Goal: Information Seeking & Learning: Learn about a topic

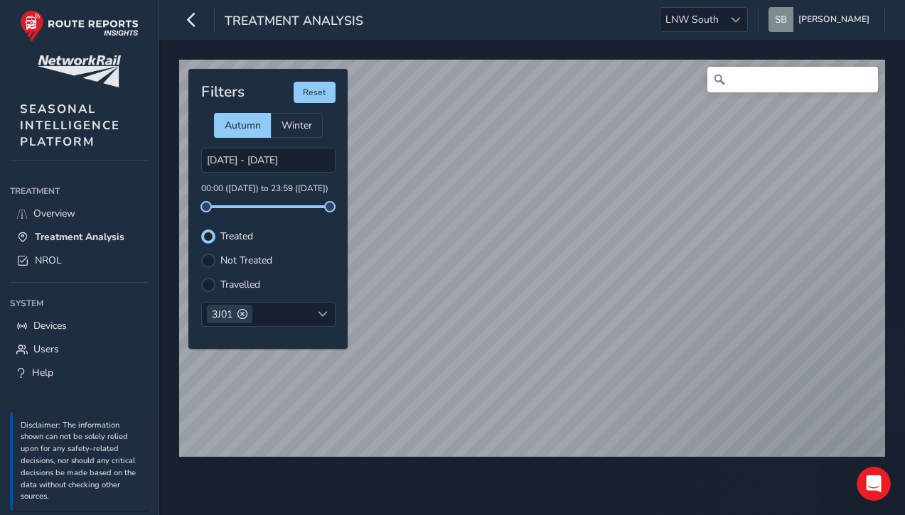
scroll to position [6, 8]
click at [71, 212] on span "Overview" at bounding box center [54, 214] width 42 height 14
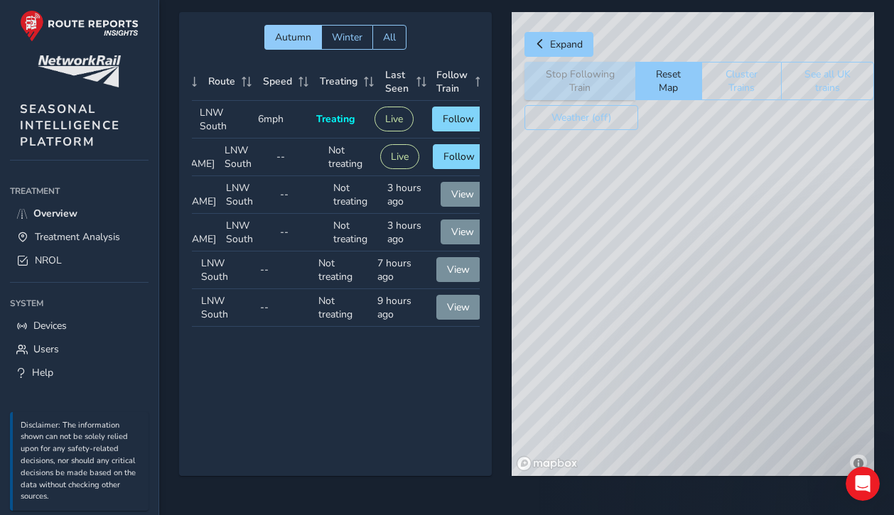
scroll to position [0, 114]
click at [453, 118] on span "Follow" at bounding box center [457, 119] width 31 height 14
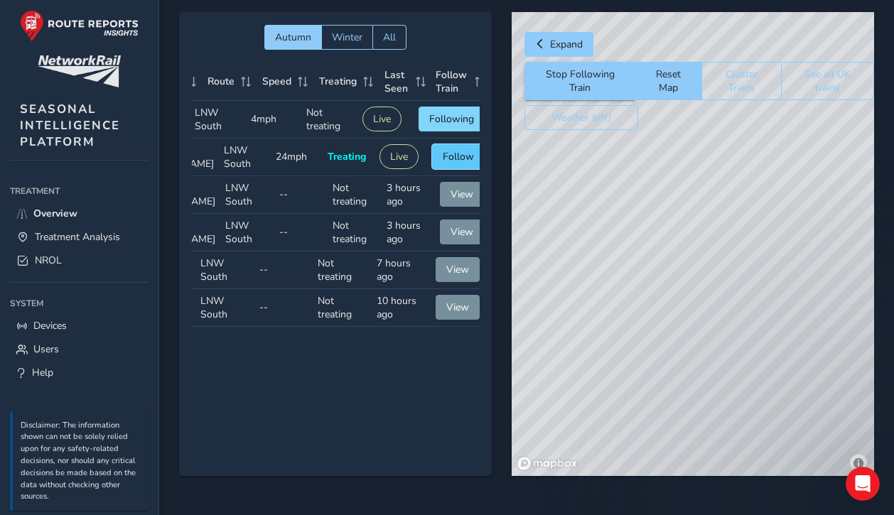
click at [461, 157] on span "Follow" at bounding box center [458, 157] width 31 height 14
click at [457, 117] on span "Follow" at bounding box center [457, 119] width 31 height 14
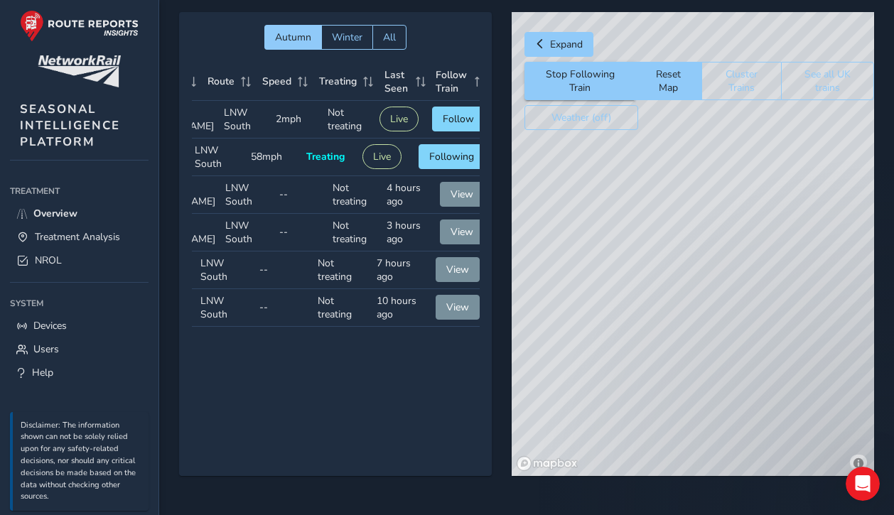
click at [694, 225] on div "© Mapbox © OpenStreetMap Improve this map © Maxar" at bounding box center [693, 244] width 363 height 464
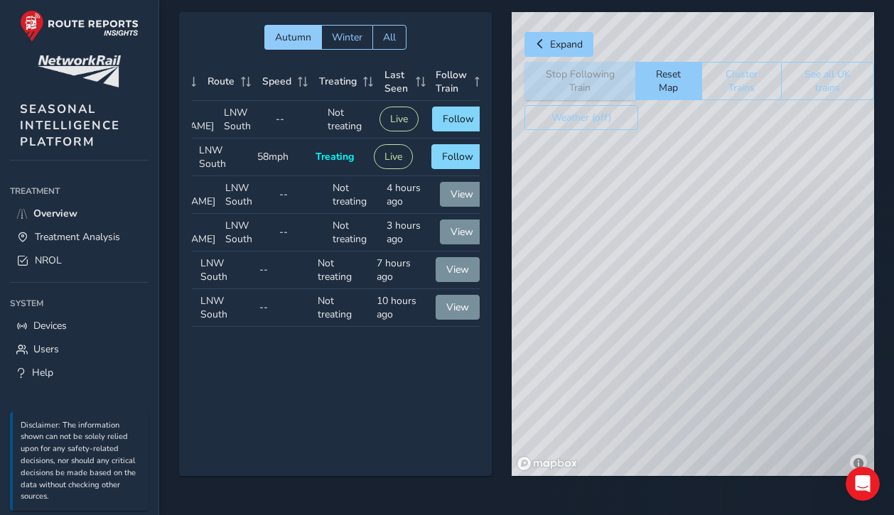
click at [821, 211] on div "© Mapbox © OpenStreetMap Improve this map © Maxar" at bounding box center [693, 244] width 363 height 464
click at [537, 45] on span "Expand" at bounding box center [540, 44] width 10 height 10
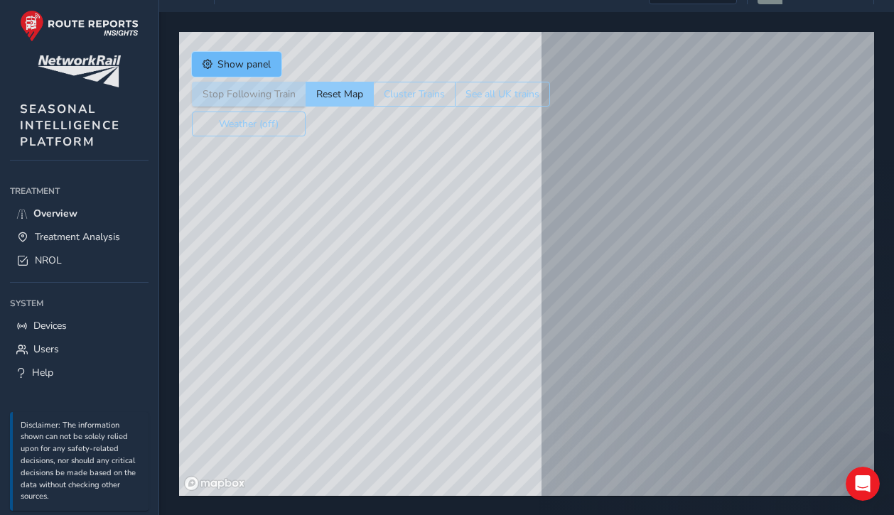
click at [237, 60] on span "Show panel" at bounding box center [244, 65] width 53 height 14
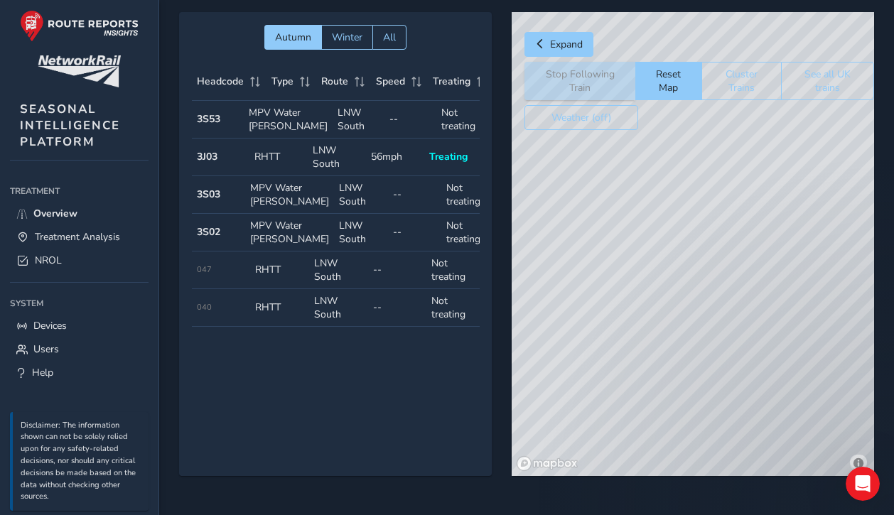
click at [210, 163] on strong "3J03" at bounding box center [207, 157] width 21 height 14
click at [407, 171] on td "Speed 56mph" at bounding box center [395, 158] width 58 height 38
click at [426, 170] on td "Treating Treating" at bounding box center [453, 158] width 58 height 38
click at [63, 219] on span "Overview" at bounding box center [55, 214] width 44 height 14
click at [85, 237] on span "Treatment Analysis" at bounding box center [77, 237] width 85 height 14
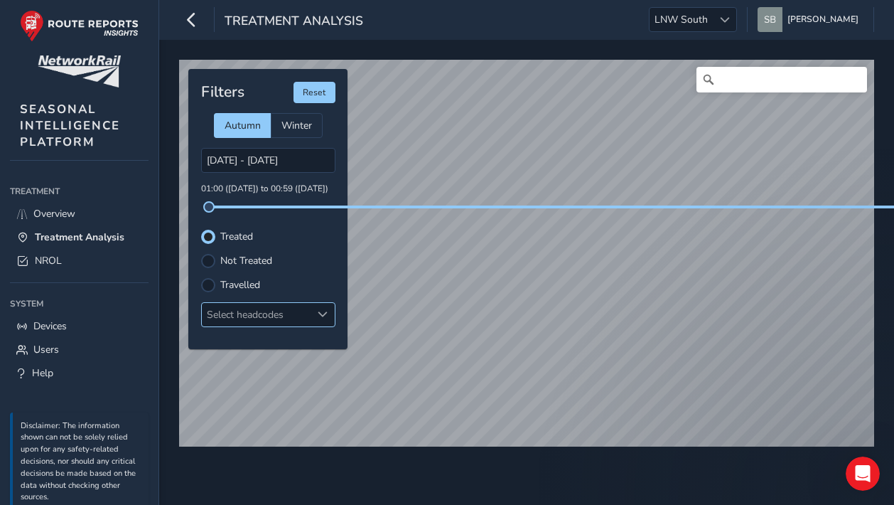
click at [320, 313] on span at bounding box center [323, 314] width 10 height 10
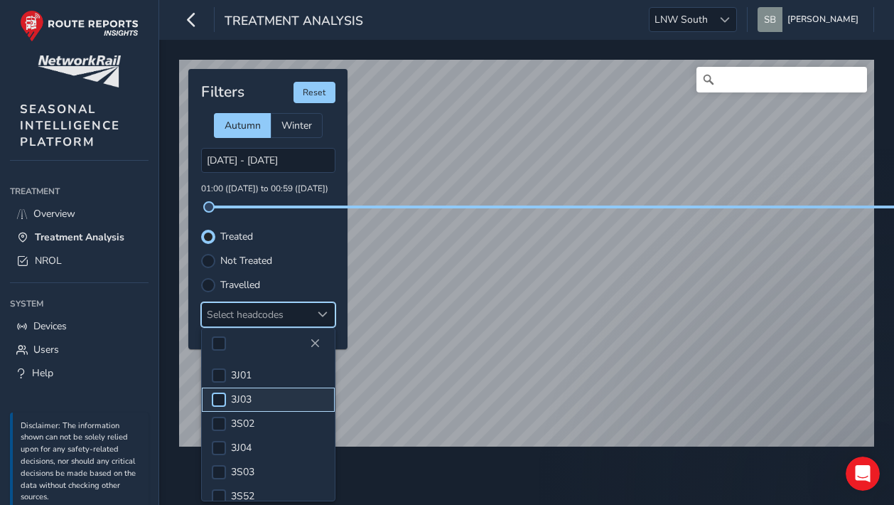
click at [221, 394] on div at bounding box center [219, 399] width 14 height 14
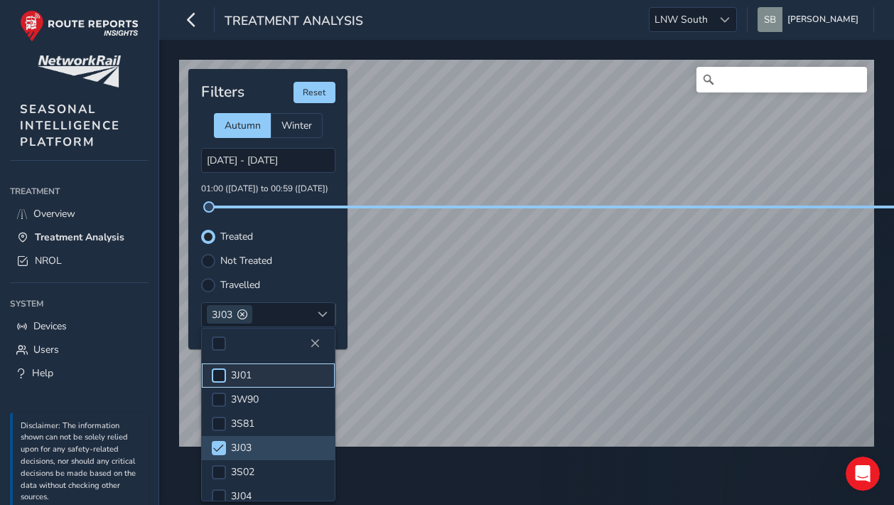
click at [222, 375] on div at bounding box center [219, 375] width 14 height 14
click at [220, 452] on span at bounding box center [218, 448] width 11 height 10
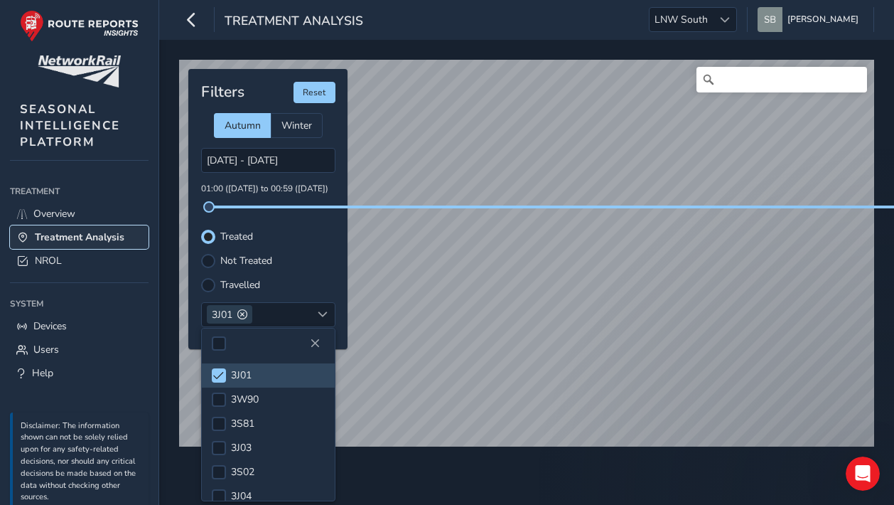
click at [41, 233] on span "Treatment Analysis" at bounding box center [80, 237] width 90 height 14
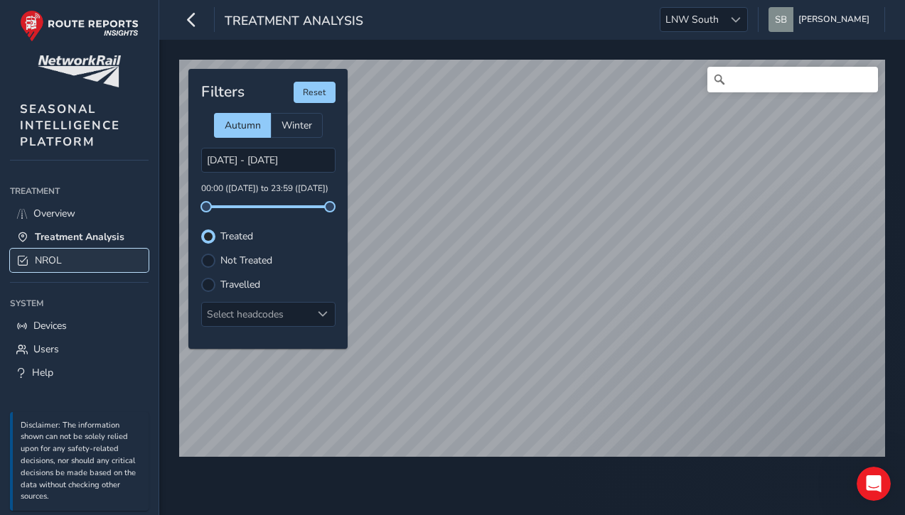
click at [37, 256] on span "NROL" at bounding box center [48, 261] width 27 height 14
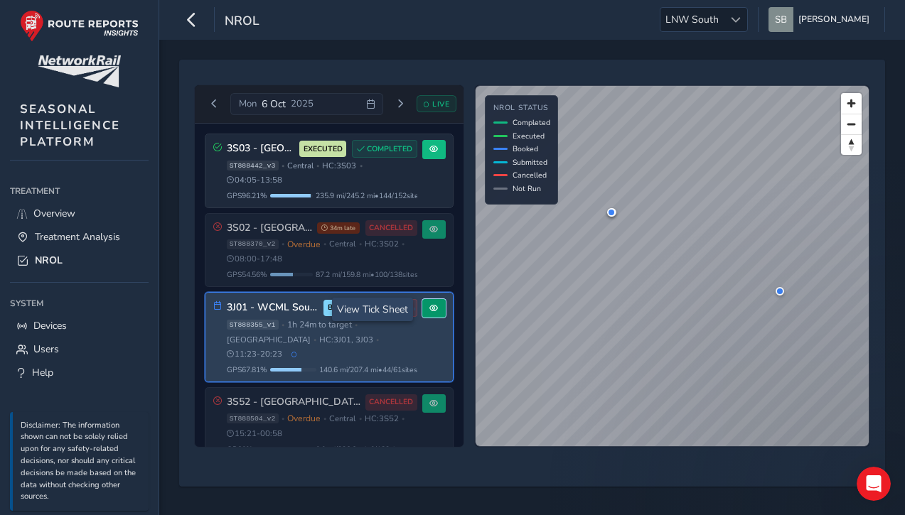
click at [431, 305] on span at bounding box center [433, 308] width 9 height 9
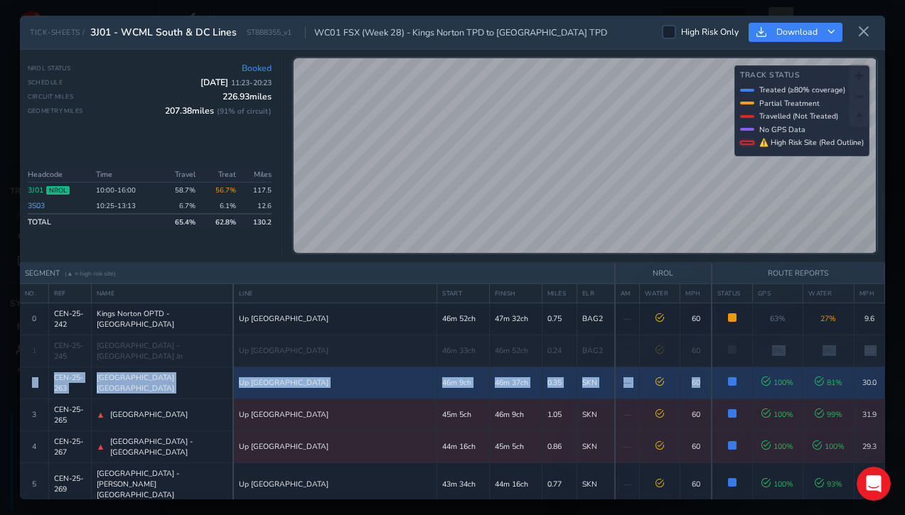
drag, startPoint x: 685, startPoint y: 360, endPoint x: 684, endPoint y: 376, distance: 15.7
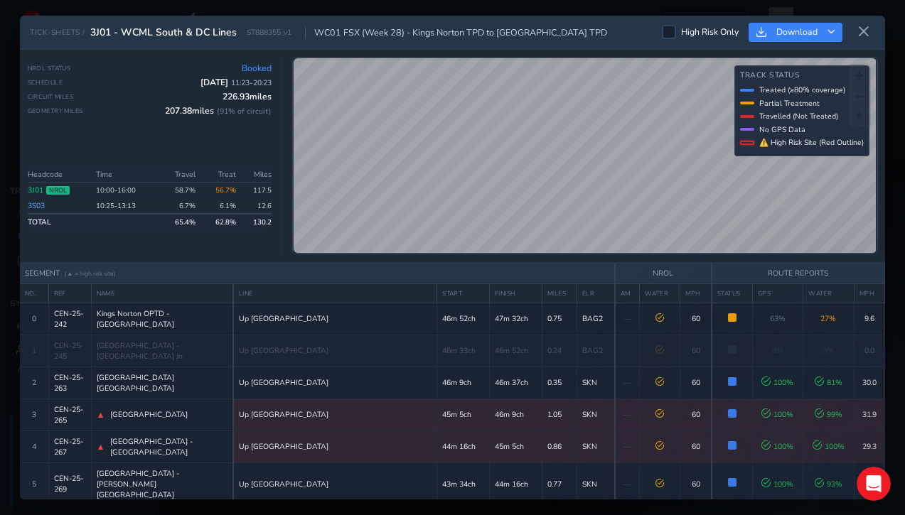
click at [151, 32] on span "3J01 - WCML South & DC Lines" at bounding box center [163, 33] width 146 height 14
click at [863, 37] on icon at bounding box center [863, 32] width 13 height 13
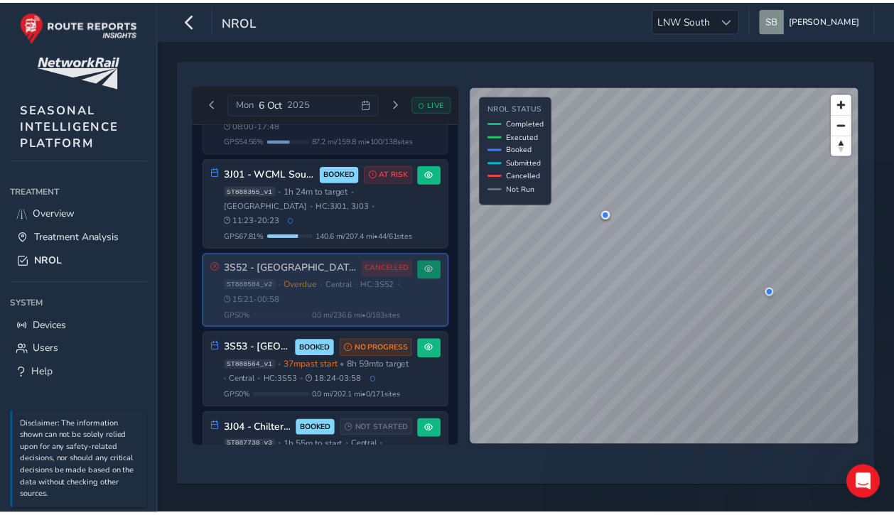
scroll to position [141, 0]
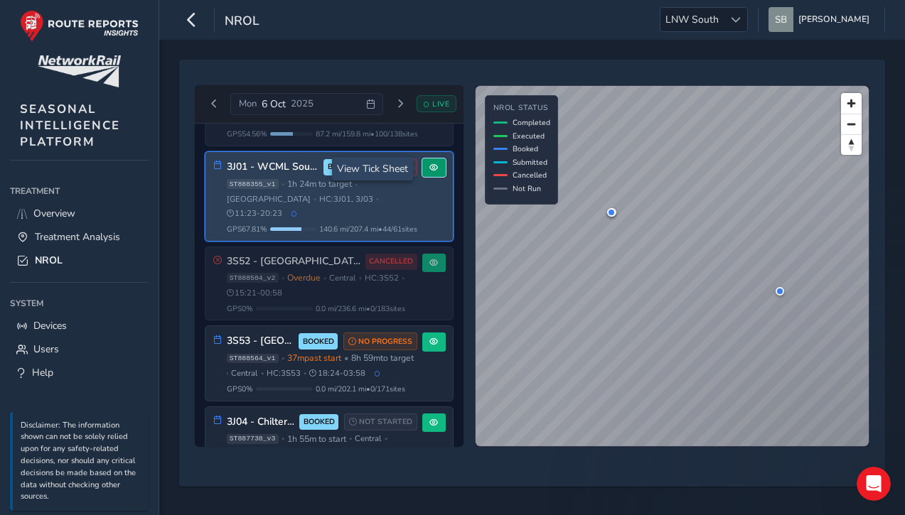
click at [429, 170] on span at bounding box center [433, 167] width 9 height 9
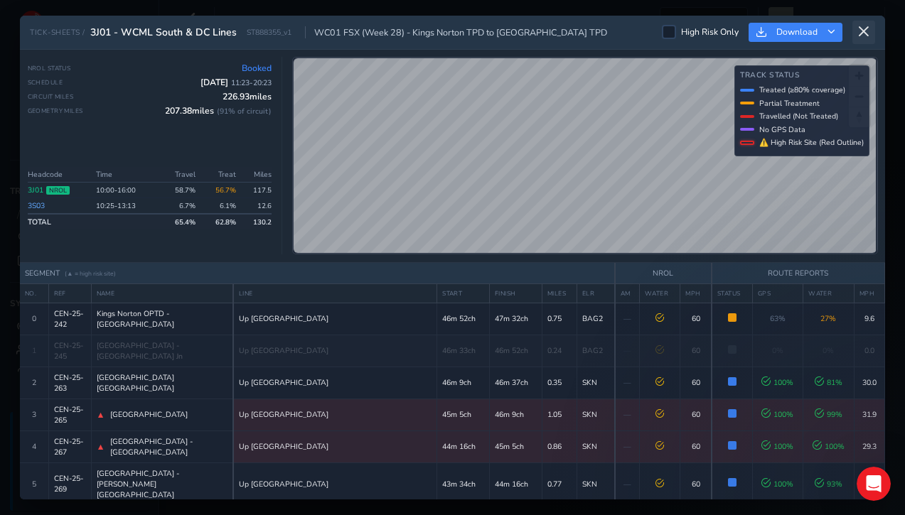
click at [864, 32] on icon at bounding box center [863, 32] width 13 height 13
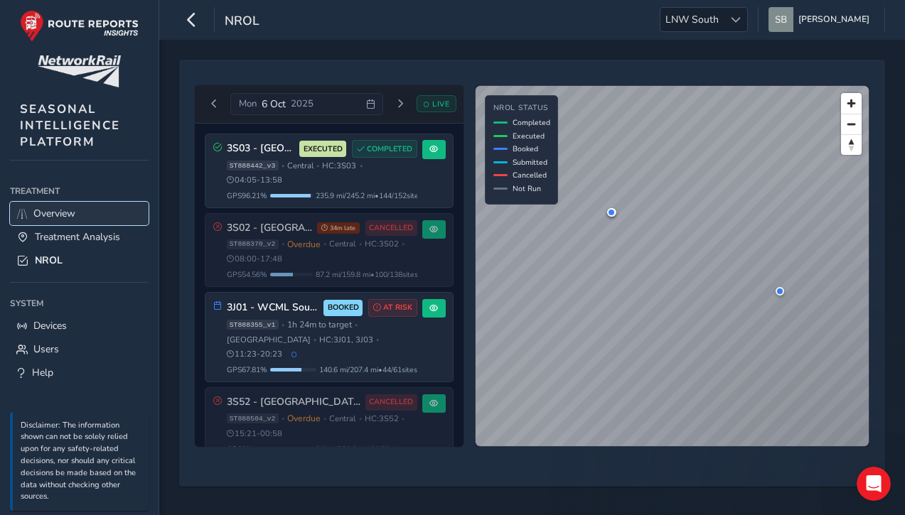
click at [45, 206] on link "Overview" at bounding box center [79, 213] width 139 height 23
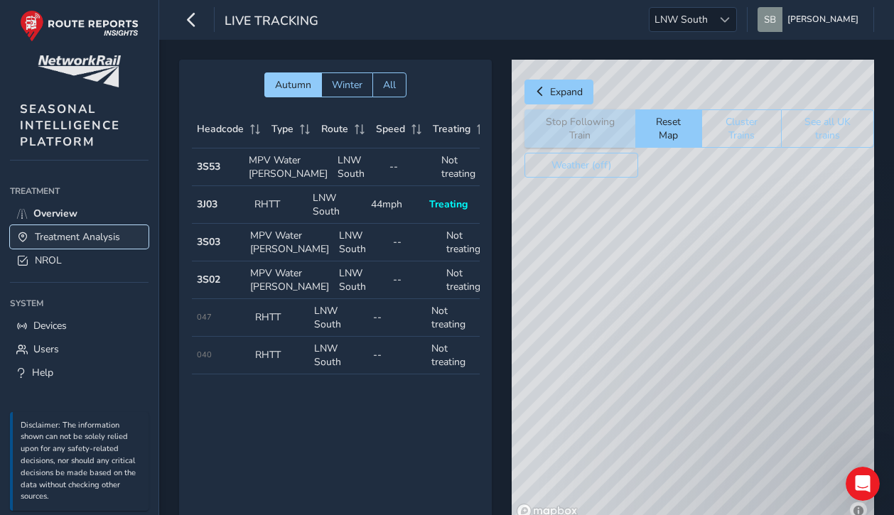
click at [76, 235] on span "Treatment Analysis" at bounding box center [77, 237] width 85 height 14
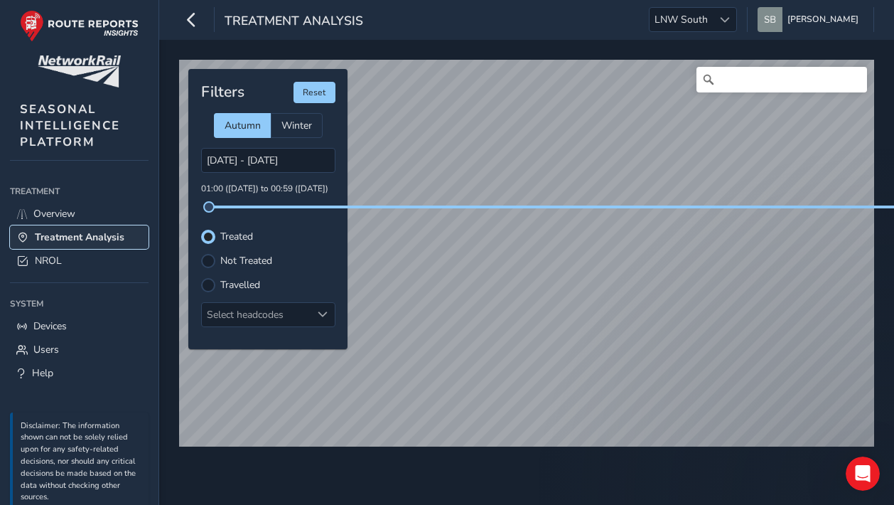
click at [76, 235] on span "Treatment Analysis" at bounding box center [80, 237] width 90 height 14
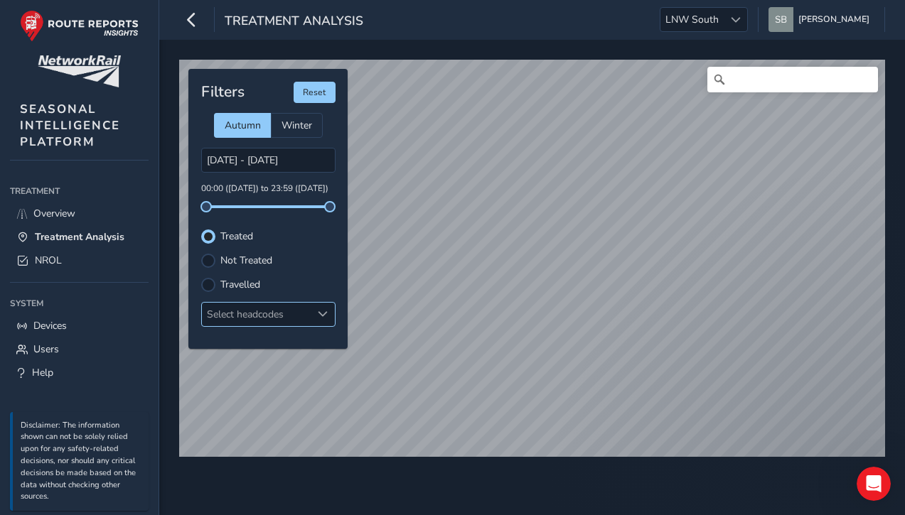
click at [316, 312] on div at bounding box center [322, 314] width 23 height 23
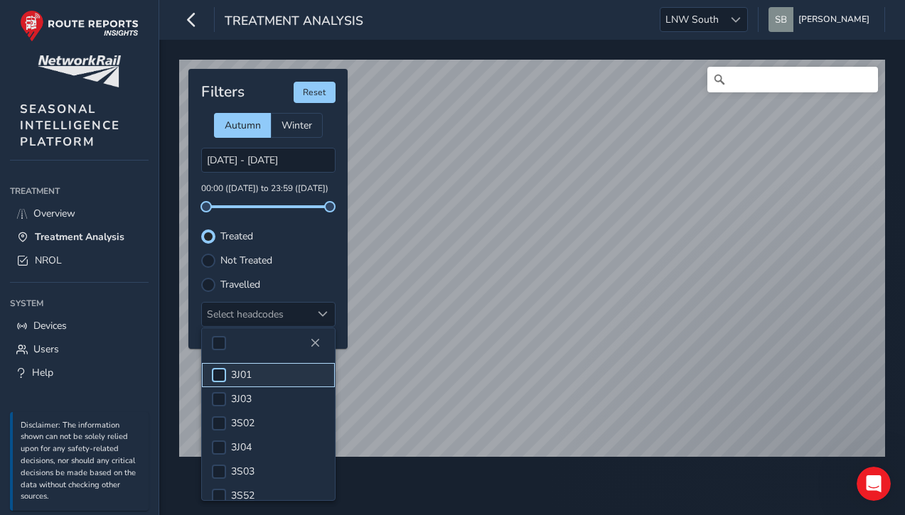
click at [218, 375] on div at bounding box center [219, 375] width 14 height 14
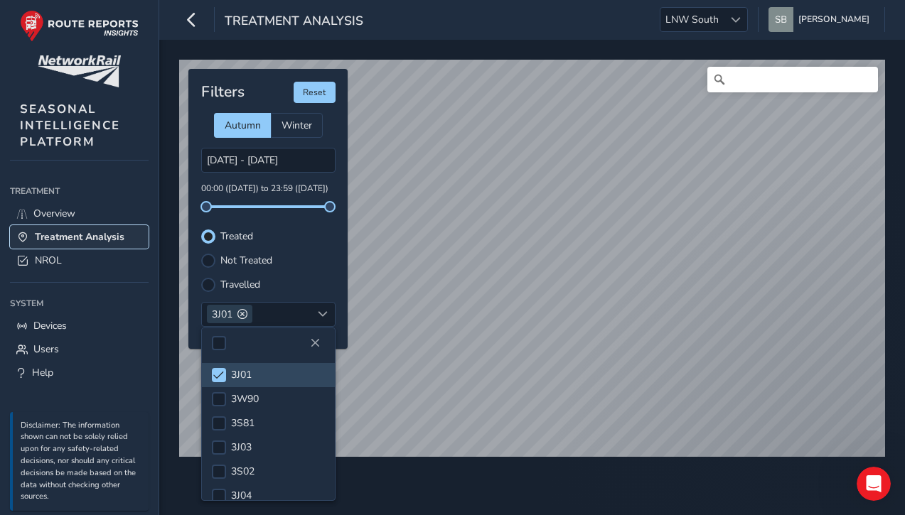
click at [54, 233] on span "Treatment Analysis" at bounding box center [80, 237] width 90 height 14
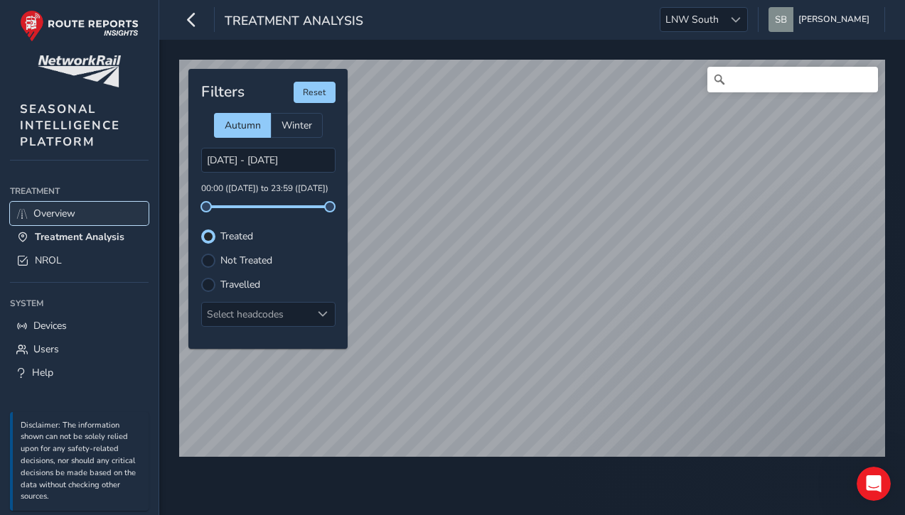
click at [58, 209] on span "Overview" at bounding box center [54, 214] width 42 height 14
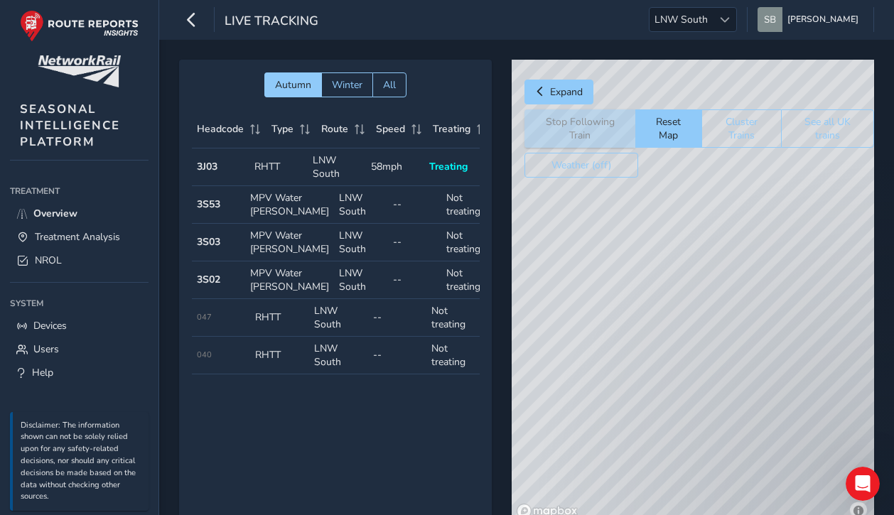
click at [210, 165] on strong "3J03" at bounding box center [207, 167] width 21 height 14
click at [457, 164] on span "Treating" at bounding box center [448, 167] width 38 height 14
click at [36, 213] on span "Overview" at bounding box center [55, 214] width 44 height 14
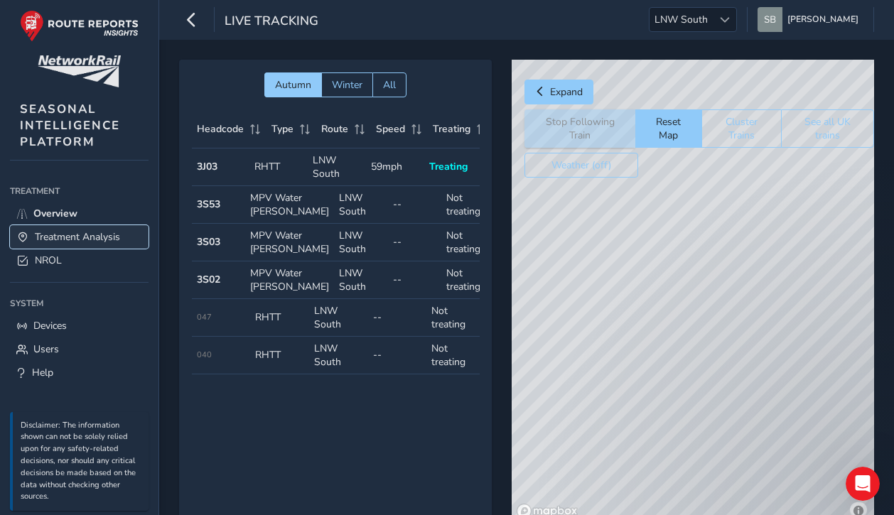
click at [49, 234] on span "Treatment Analysis" at bounding box center [77, 237] width 85 height 14
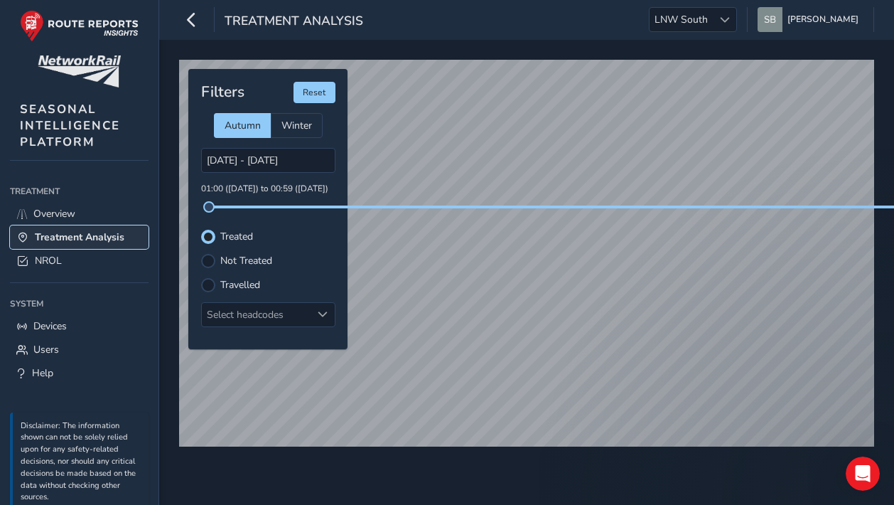
click at [48, 234] on span "Treatment Analysis" at bounding box center [80, 237] width 90 height 14
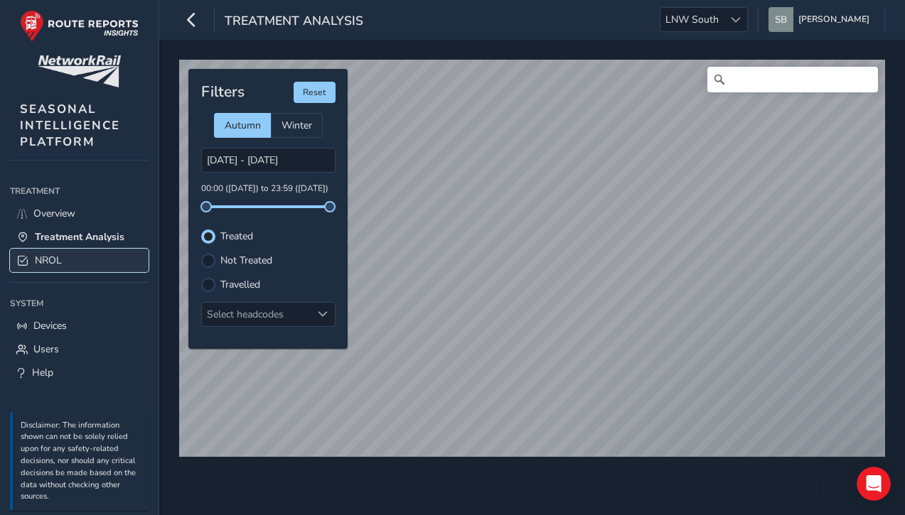
click at [48, 263] on span "NROL" at bounding box center [48, 261] width 27 height 14
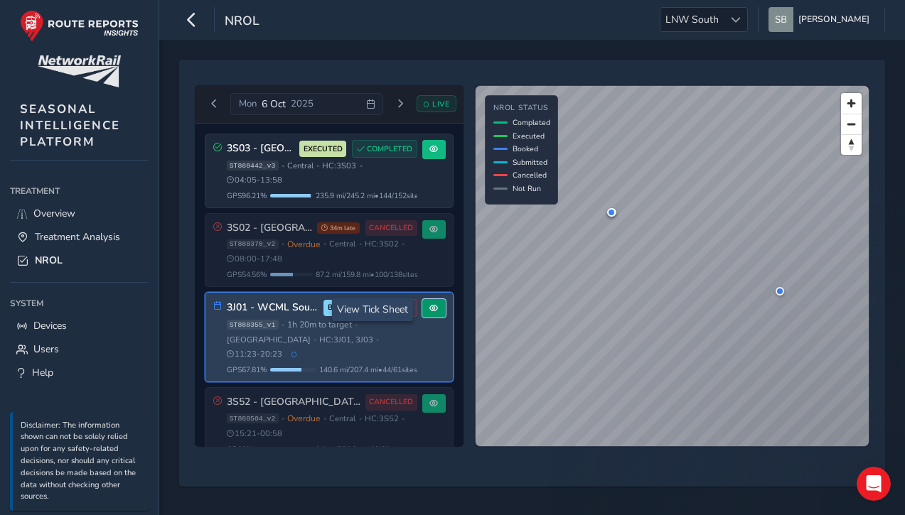
click at [426, 315] on button at bounding box center [433, 308] width 23 height 19
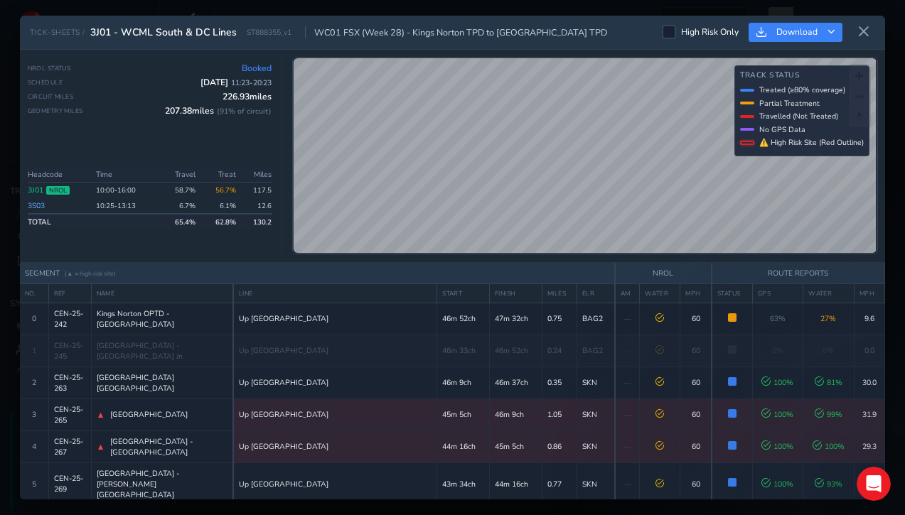
click at [867, 33] on icon at bounding box center [863, 32] width 13 height 13
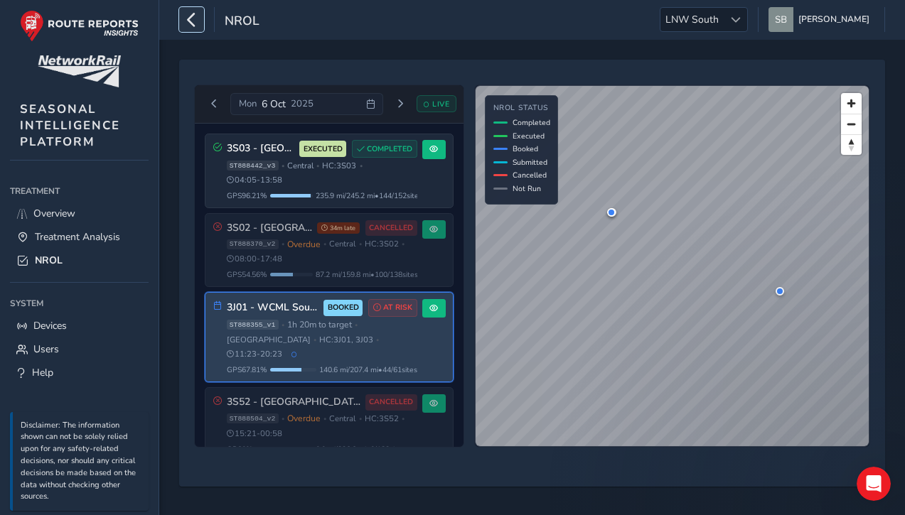
click at [198, 23] on icon "button" at bounding box center [191, 19] width 15 height 25
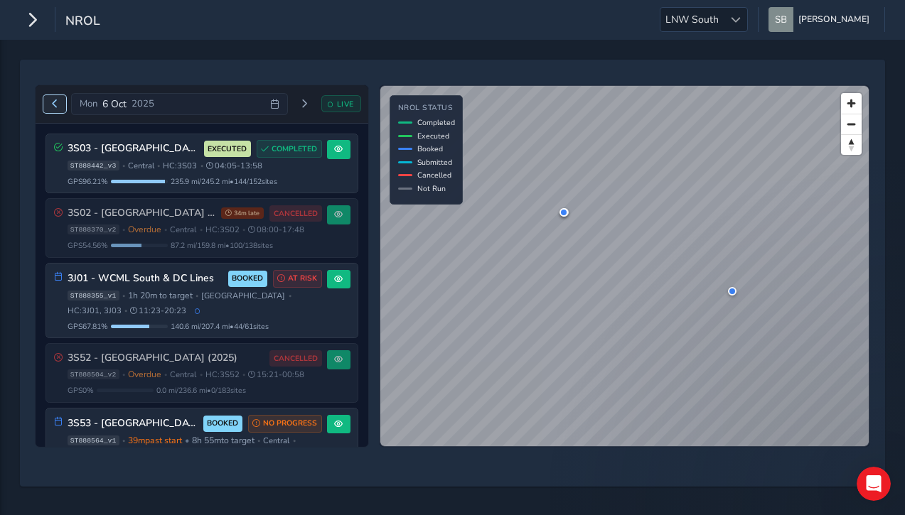
click at [52, 104] on span "Previous day" at bounding box center [54, 104] width 9 height 9
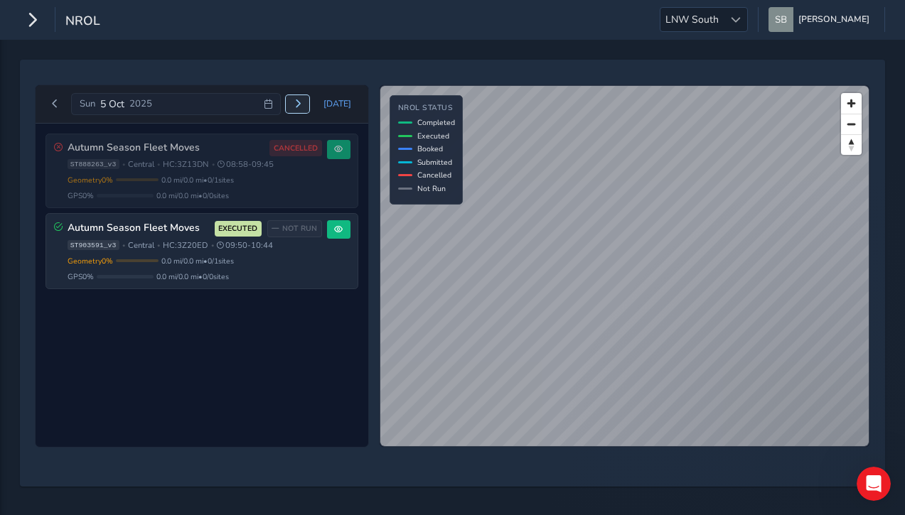
click at [297, 100] on span "Next day" at bounding box center [298, 104] width 9 height 9
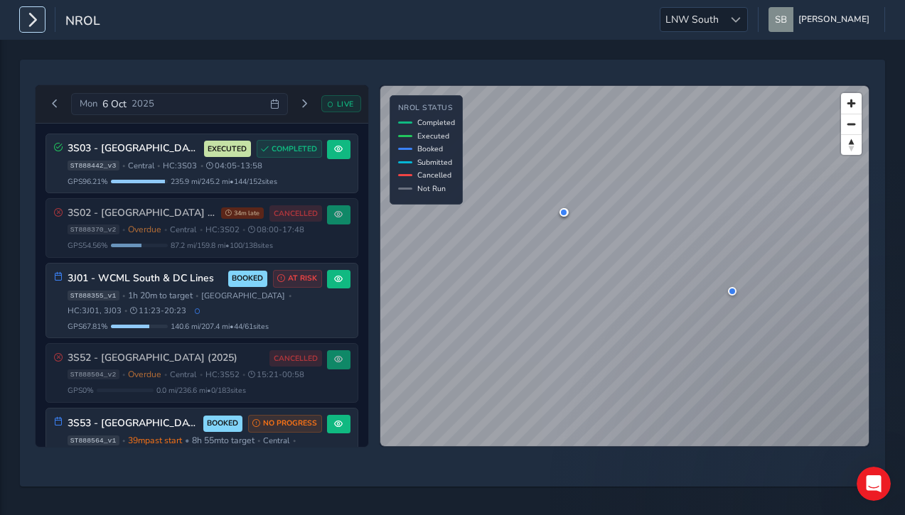
click at [36, 23] on icon "button" at bounding box center [32, 19] width 15 height 25
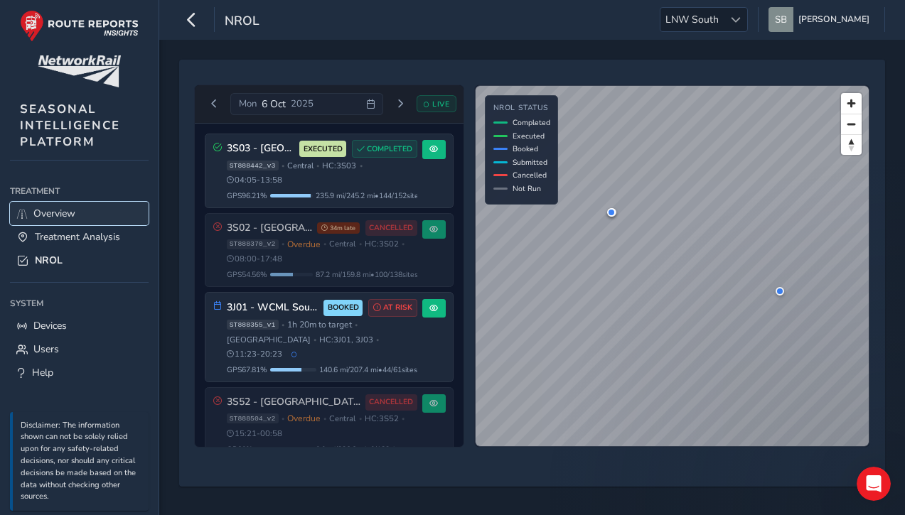
click at [71, 207] on span "Overview" at bounding box center [54, 214] width 42 height 14
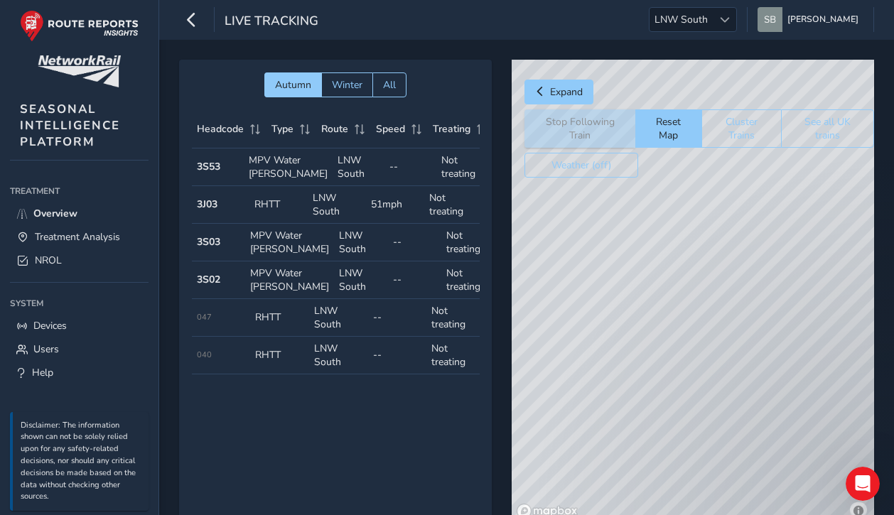
click at [574, 129] on div "Stop Following Train Reset Map Cluster Trains See all UK trains" at bounding box center [700, 128] width 350 height 38
click at [561, 102] on button "Expand" at bounding box center [559, 92] width 69 height 25
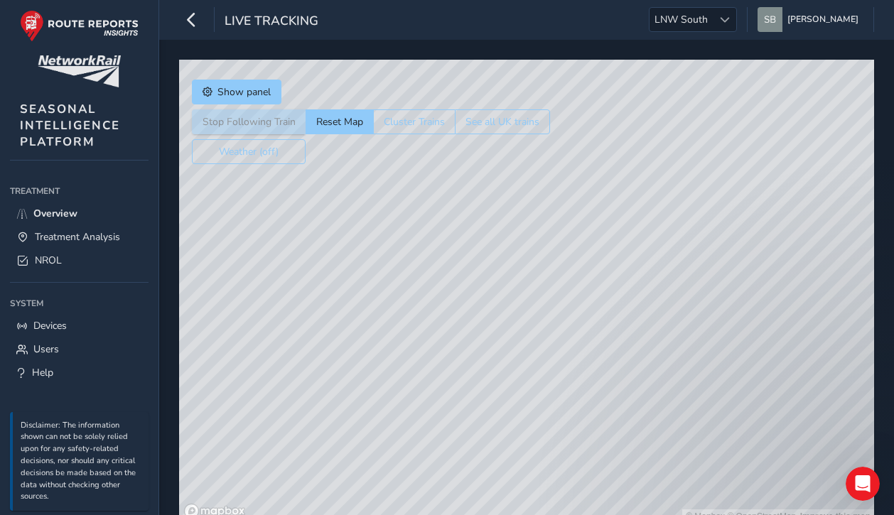
click at [564, 238] on div "© Mapbox © OpenStreetMap Improve this map" at bounding box center [526, 292] width 695 height 464
drag, startPoint x: 686, startPoint y: 173, endPoint x: 676, endPoint y: 247, distance: 74.6
click at [677, 247] on div "© Mapbox © OpenStreetMap Improve this map © Maxar" at bounding box center [526, 292] width 695 height 464
click at [861, 488] on icon "Open Intercom Messenger" at bounding box center [860, 482] width 23 height 23
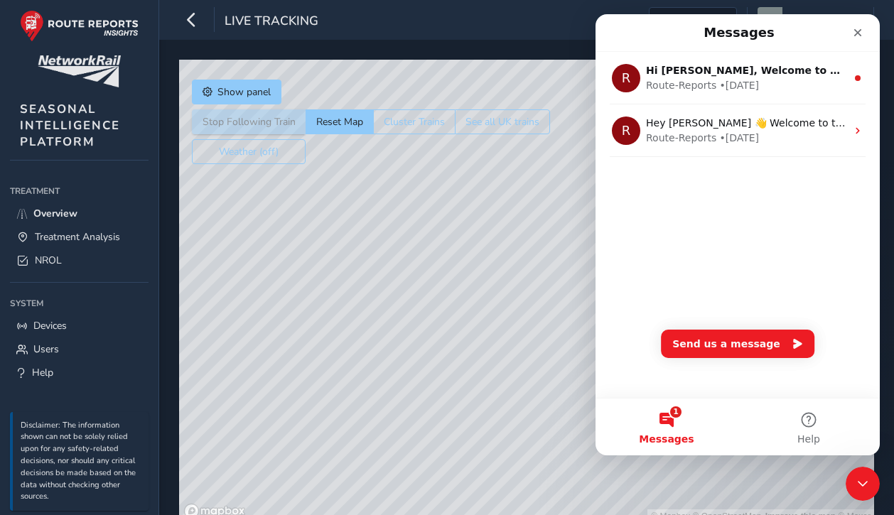
click at [774, 347] on button "Send us a message" at bounding box center [738, 344] width 154 height 28
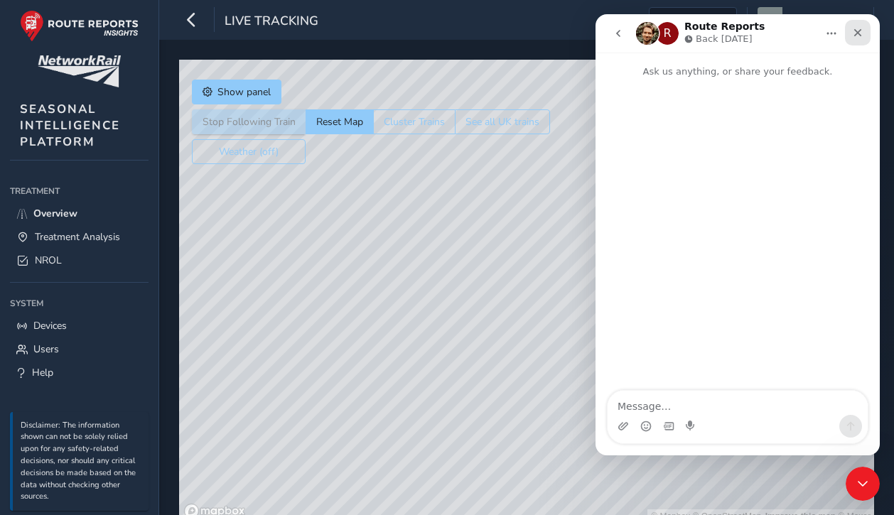
click at [858, 31] on icon "Close" at bounding box center [857, 32] width 11 height 11
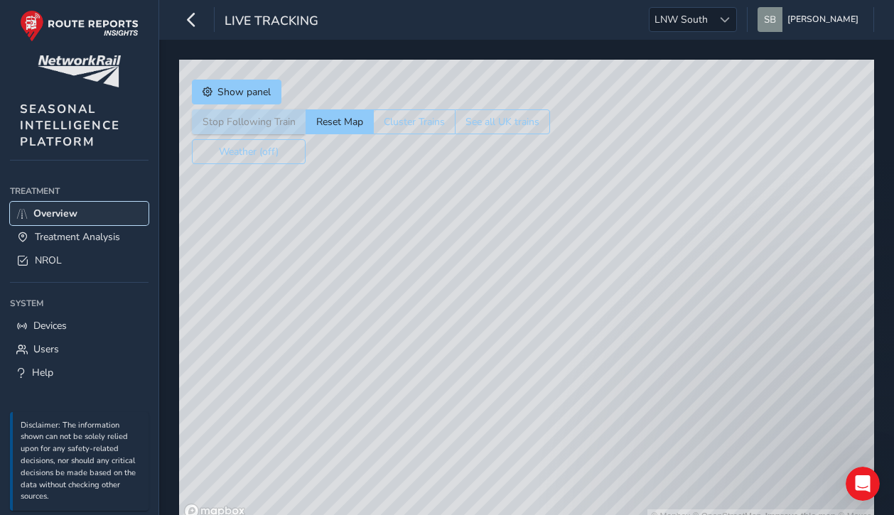
click at [54, 215] on span "Overview" at bounding box center [55, 214] width 44 height 14
click at [64, 234] on span "Treatment Analysis" at bounding box center [77, 237] width 85 height 14
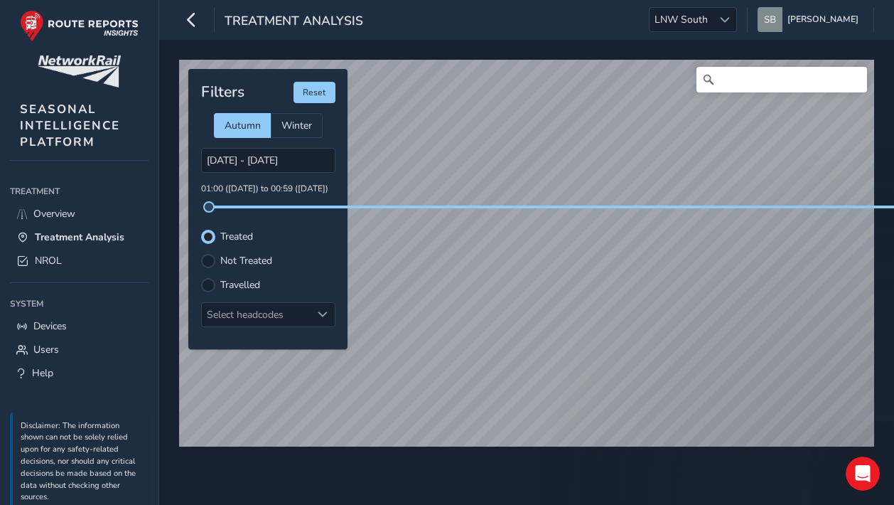
click at [222, 258] on label "Not Treated" at bounding box center [246, 261] width 52 height 10
click at [208, 259] on input "Not Treated" at bounding box center [208, 259] width 0 height 0
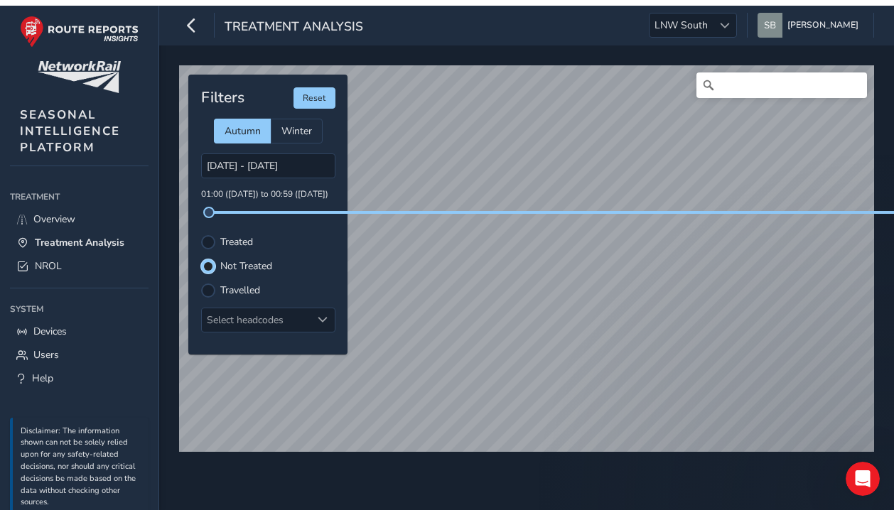
scroll to position [6, 8]
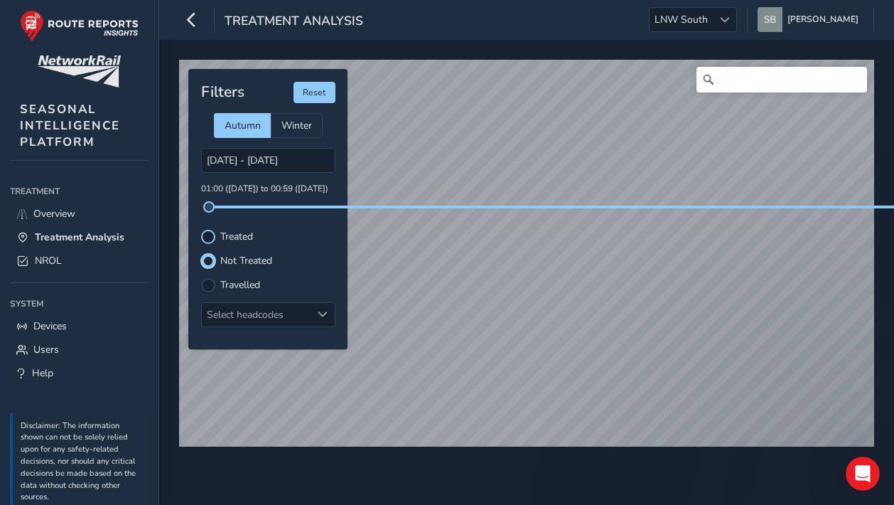
click at [210, 234] on div at bounding box center [208, 237] width 14 height 14
click at [48, 217] on span "Overview" at bounding box center [54, 214] width 42 height 14
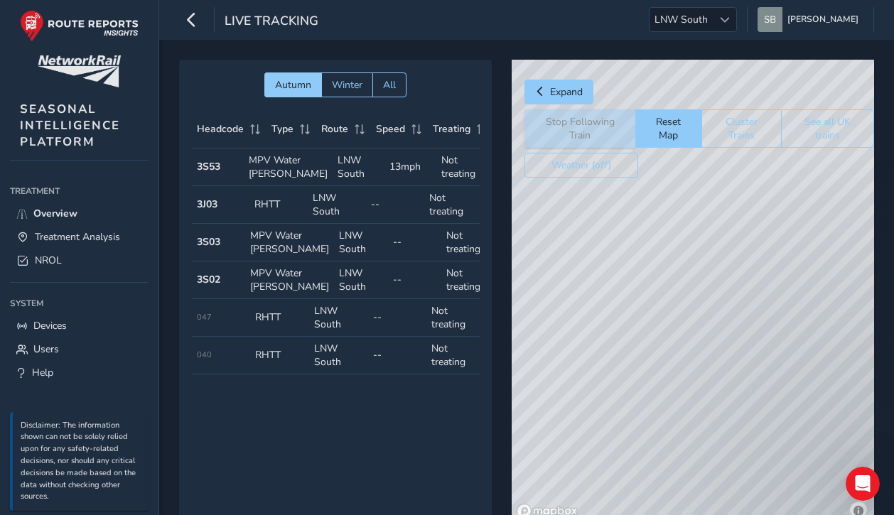
click at [726, 237] on div "© Mapbox © OpenStreetMap Improve this map" at bounding box center [693, 292] width 363 height 464
click at [721, 230] on div "© Mapbox © OpenStreetMap Improve this map" at bounding box center [693, 292] width 363 height 464
click at [721, 227] on div "© Mapbox © OpenStreetMap Improve this map" at bounding box center [693, 292] width 363 height 464
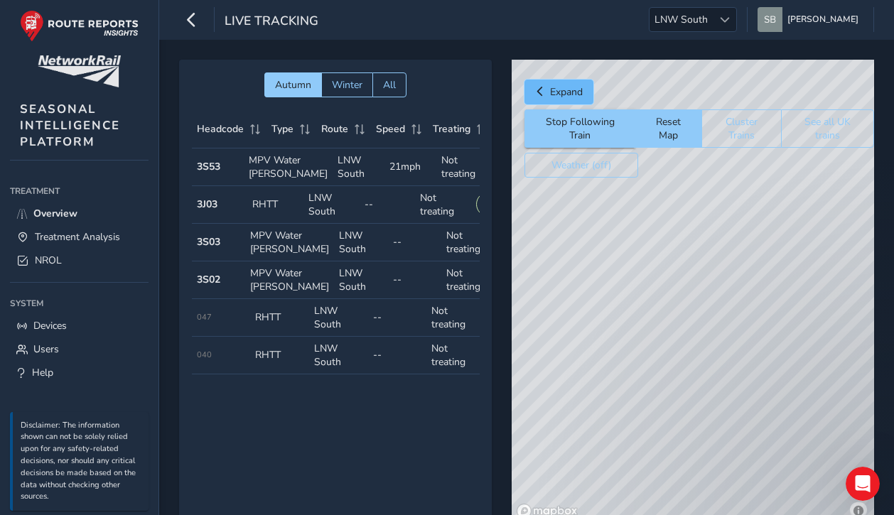
click at [574, 88] on span "Expand" at bounding box center [566, 92] width 33 height 14
